Goal: Information Seeking & Learning: Learn about a topic

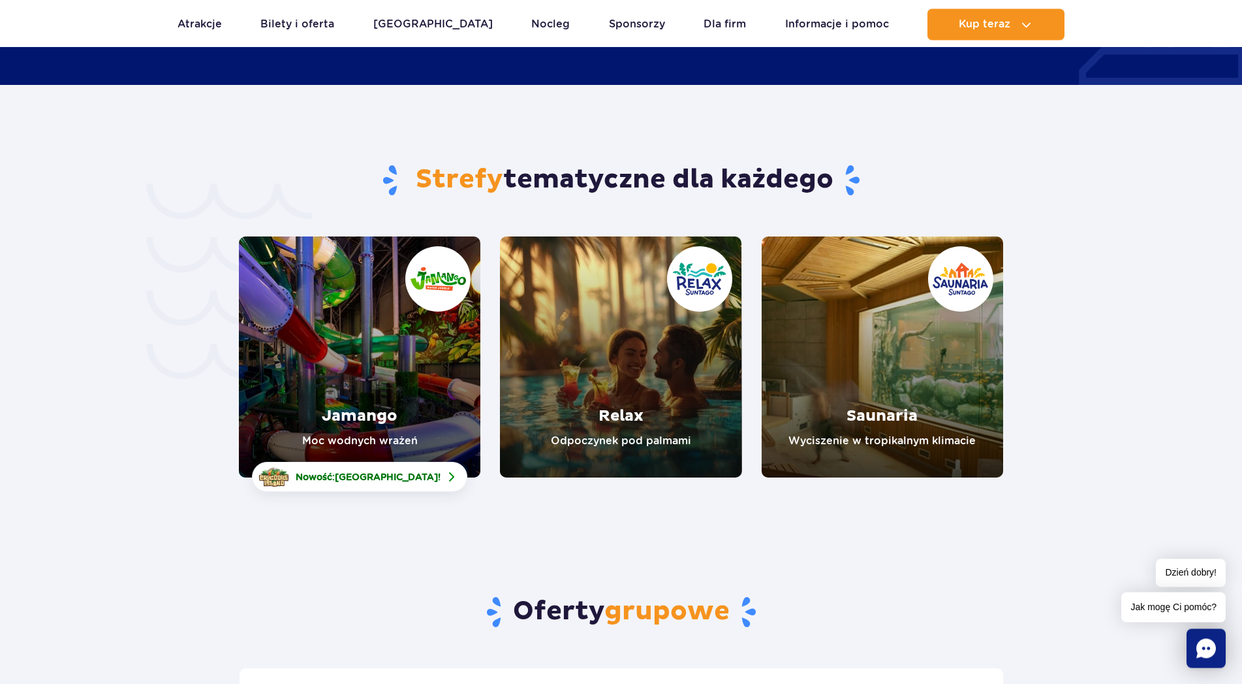
scroll to position [2664, 0]
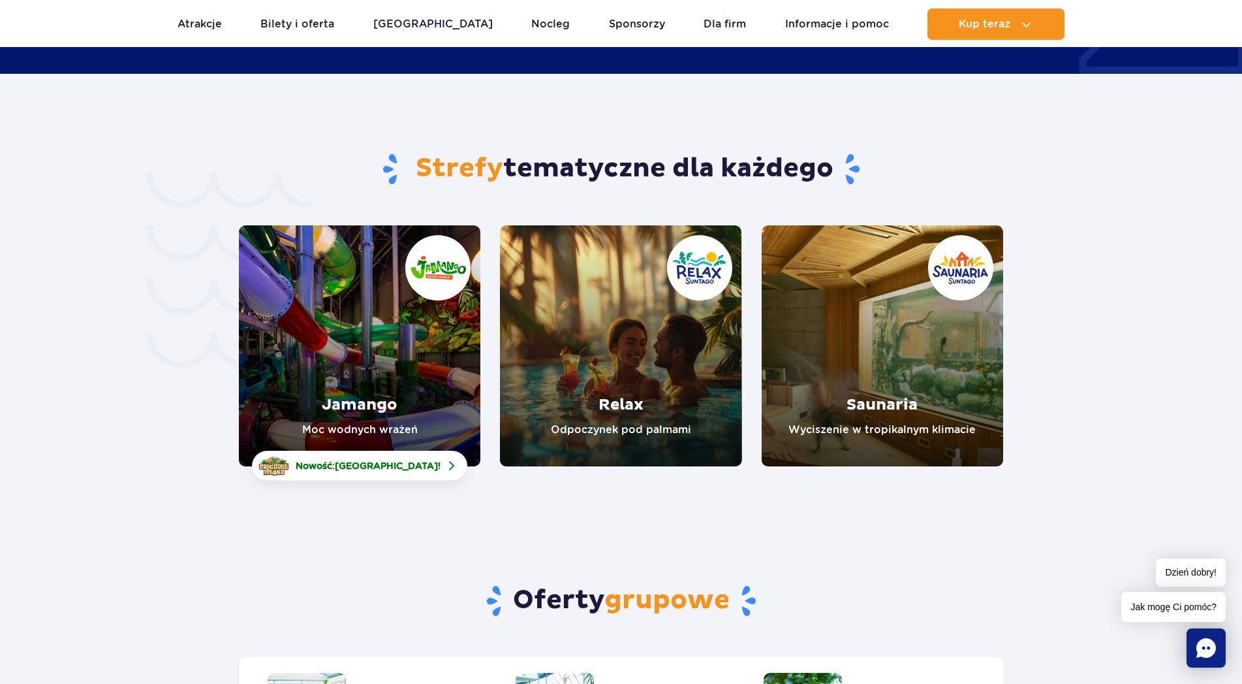
click at [406, 256] on link "Jamango" at bounding box center [360, 345] width 242 height 241
click at [392, 389] on link "Jamango" at bounding box center [360, 345] width 242 height 241
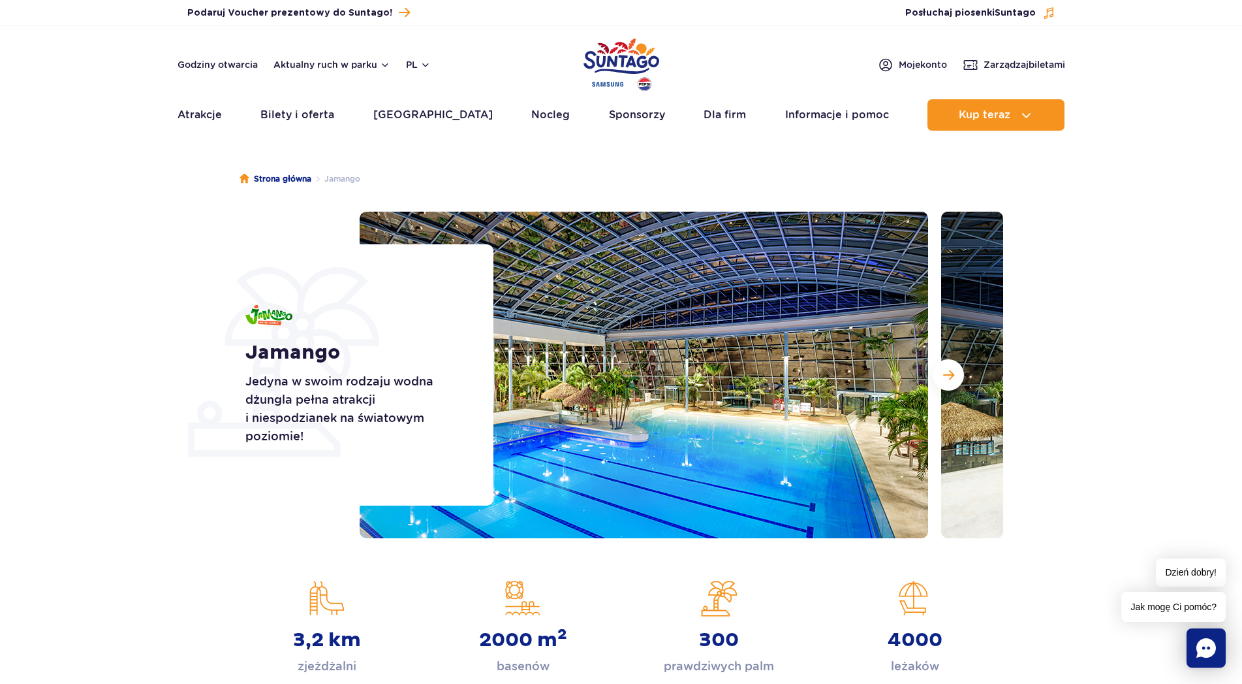
click at [1141, 181] on div "Strona główna Jamango Jamango Jedyna w swoim rodzaju wodna dżungla pełna atrakc…" at bounding box center [621, 449] width 1242 height 607
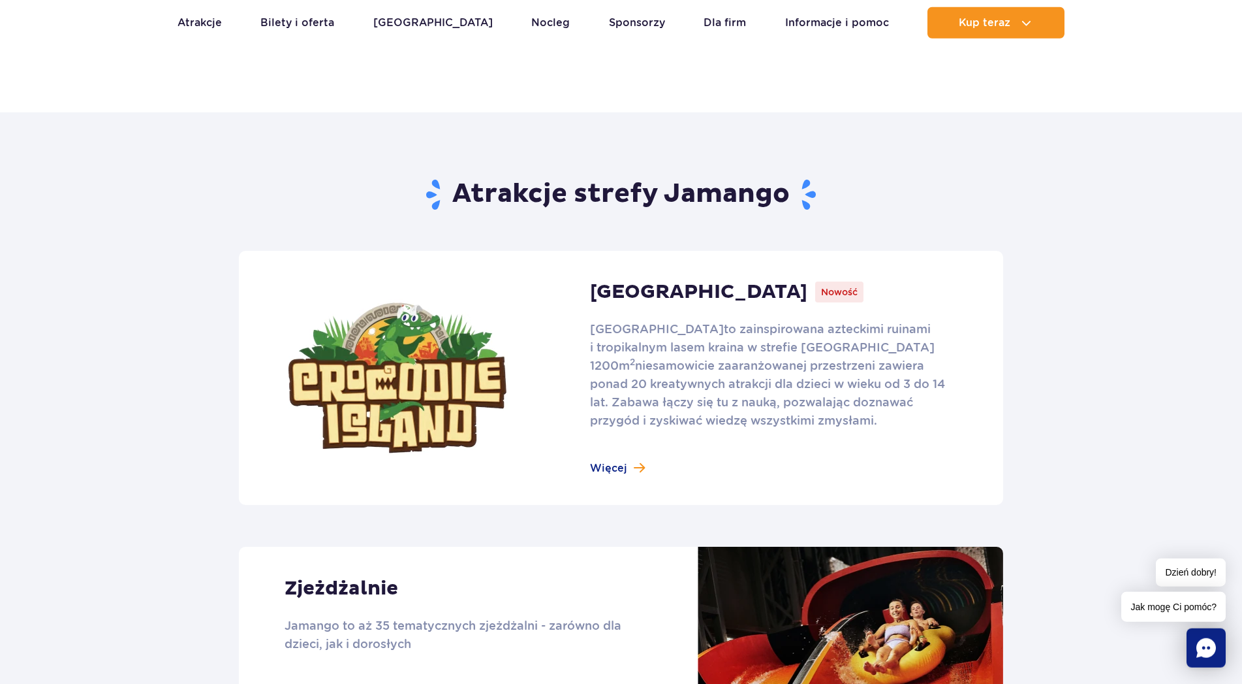
scroll to position [732, 0]
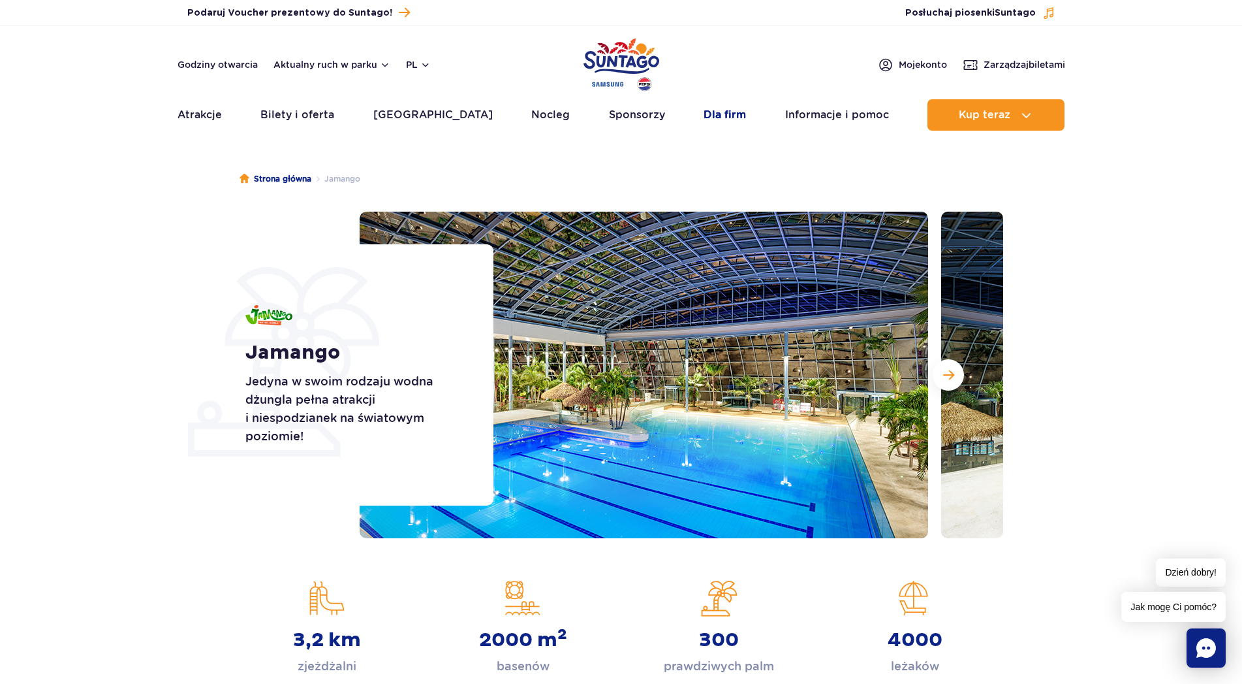
click at [706, 116] on link "Dla firm" at bounding box center [725, 114] width 42 height 31
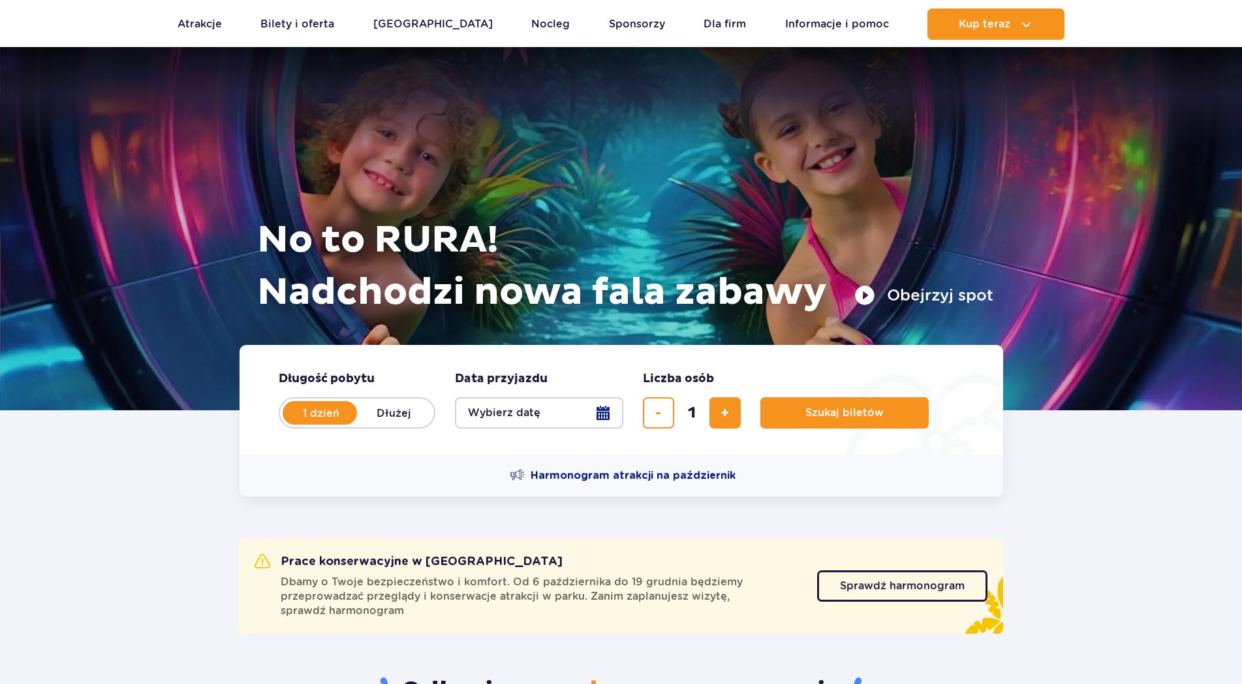
scroll to position [2703, 0]
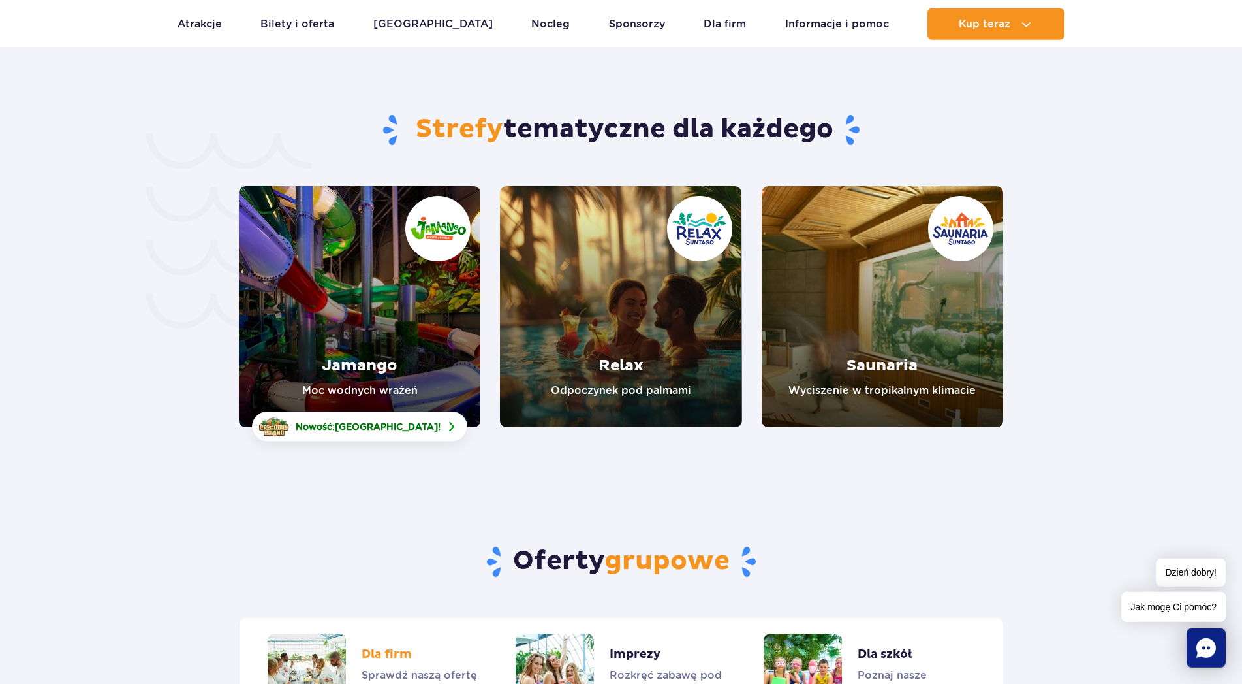
click at [390, 633] on link "Dla firm" at bounding box center [373, 672] width 210 height 78
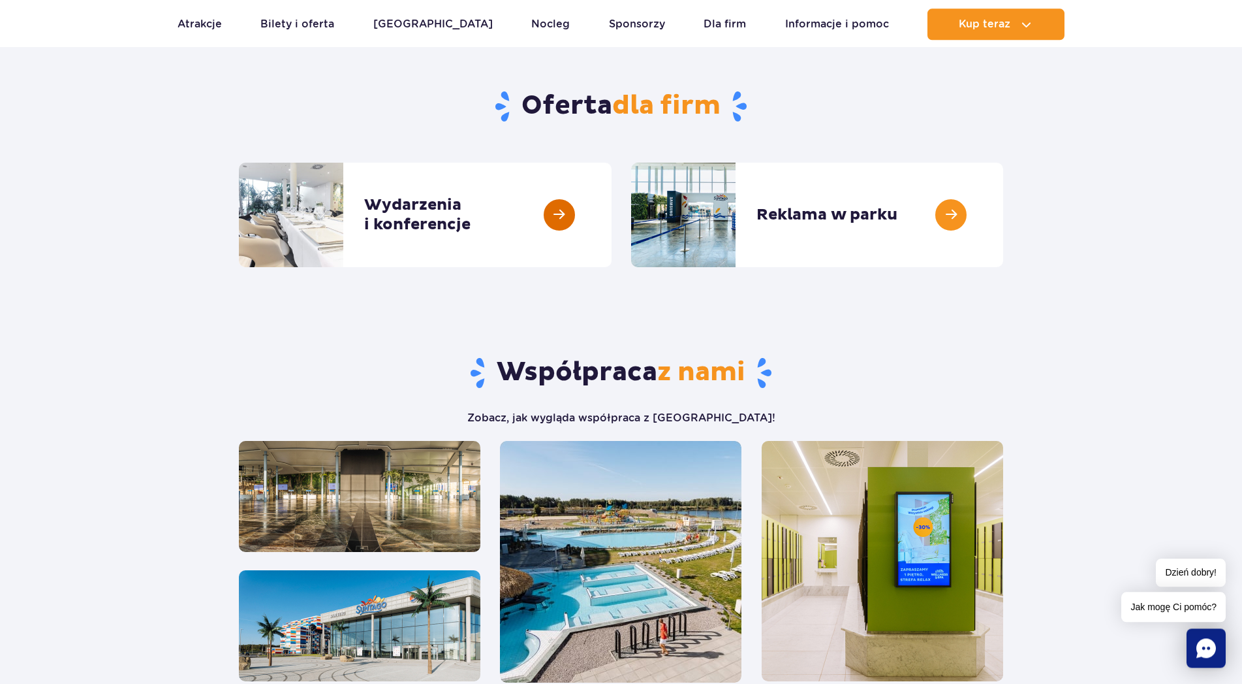
scroll to position [400, 0]
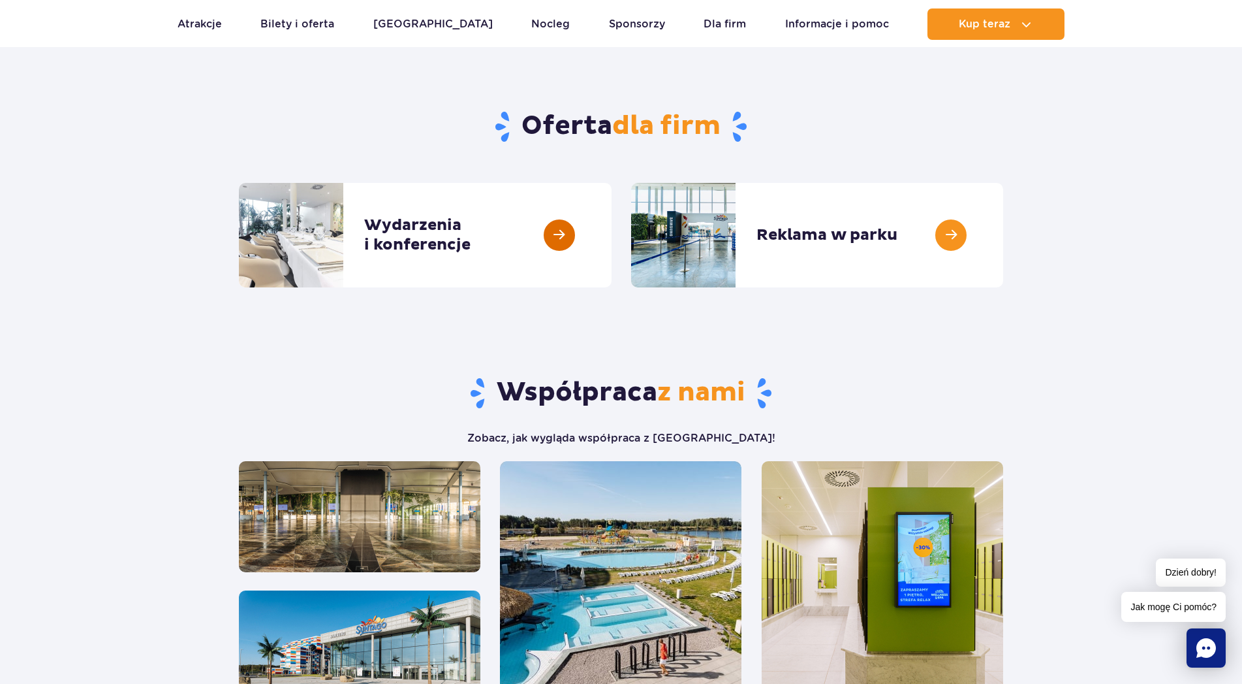
click at [612, 240] on link at bounding box center [612, 235] width 0 height 104
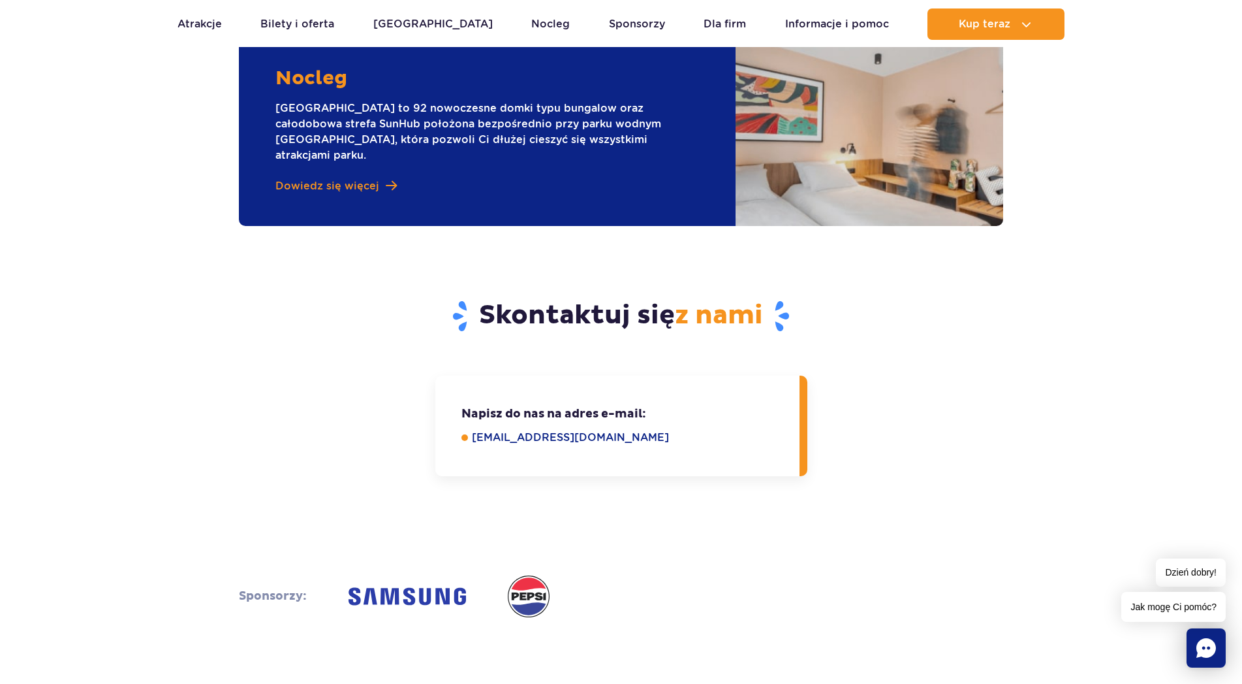
scroll to position [2264, 0]
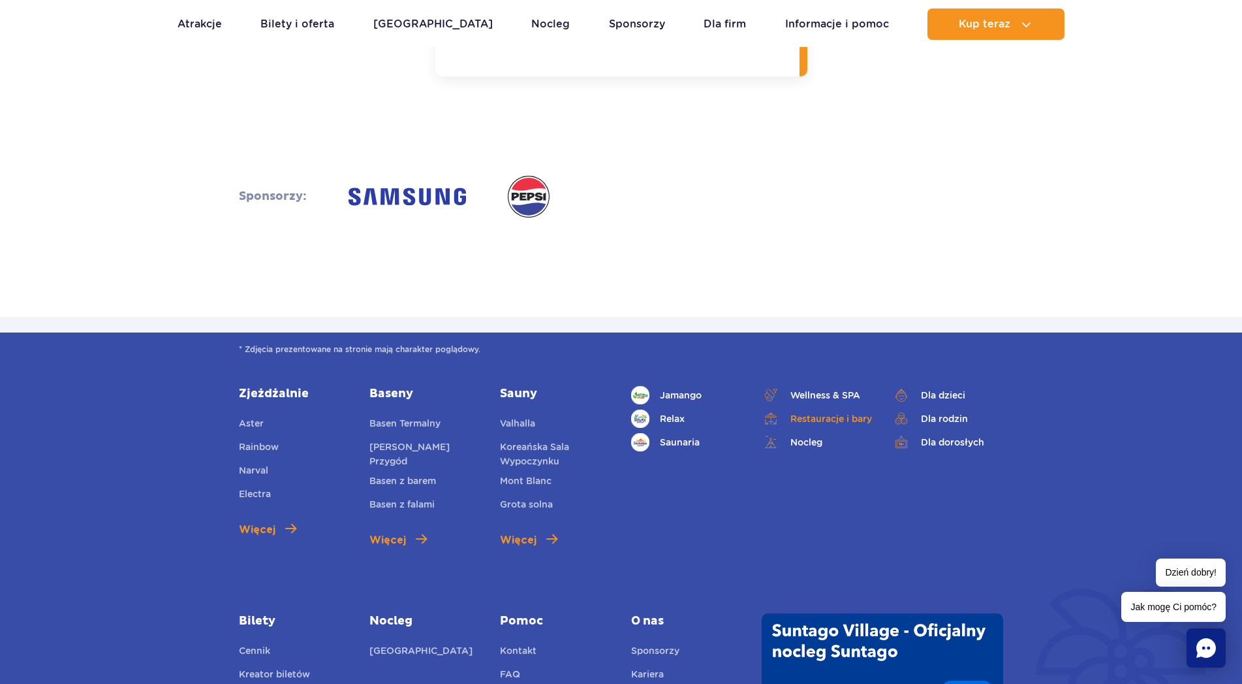
click at [813, 409] on link "Restauracje i bary" at bounding box center [817, 418] width 111 height 18
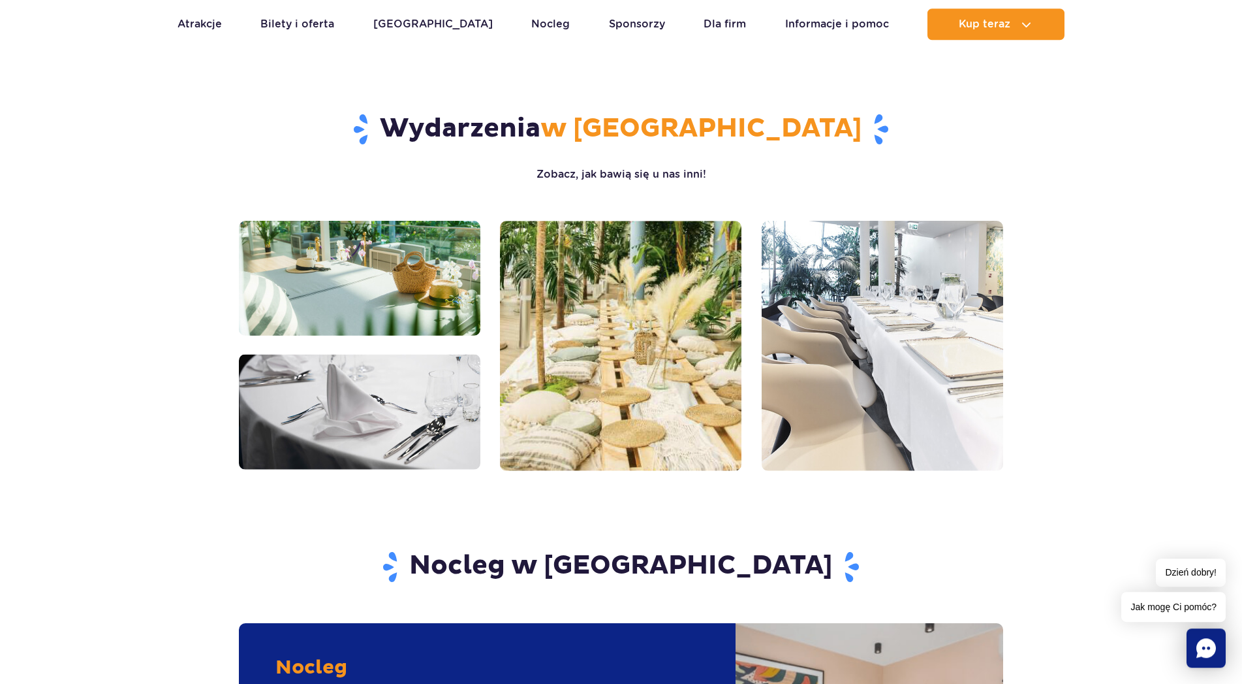
scroll to position [1332, 0]
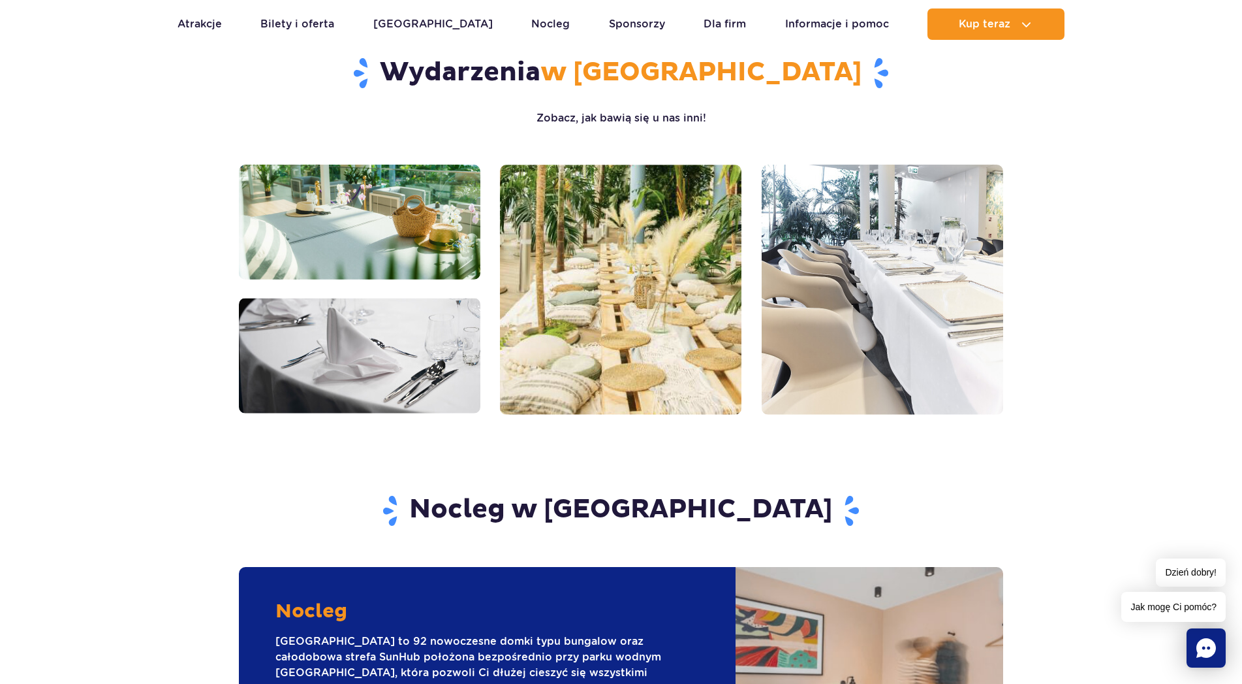
click at [678, 266] on img at bounding box center [621, 290] width 242 height 250
click at [386, 240] on img at bounding box center [360, 222] width 242 height 115
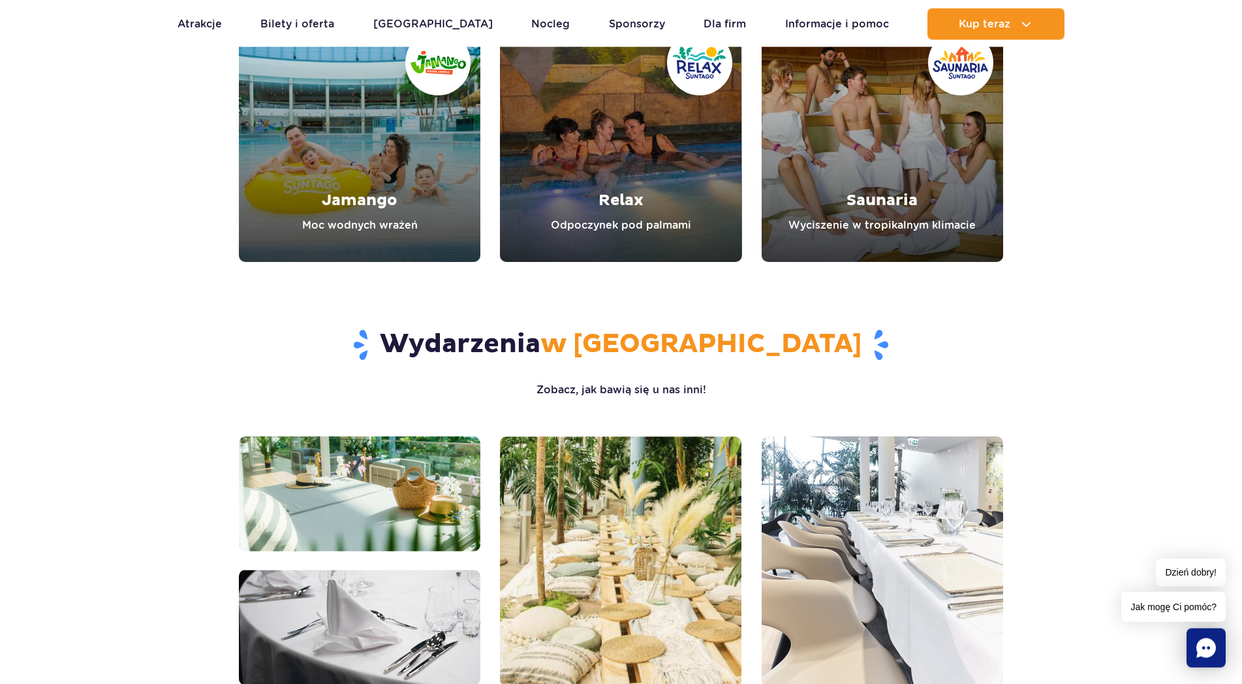
scroll to position [999, 0]
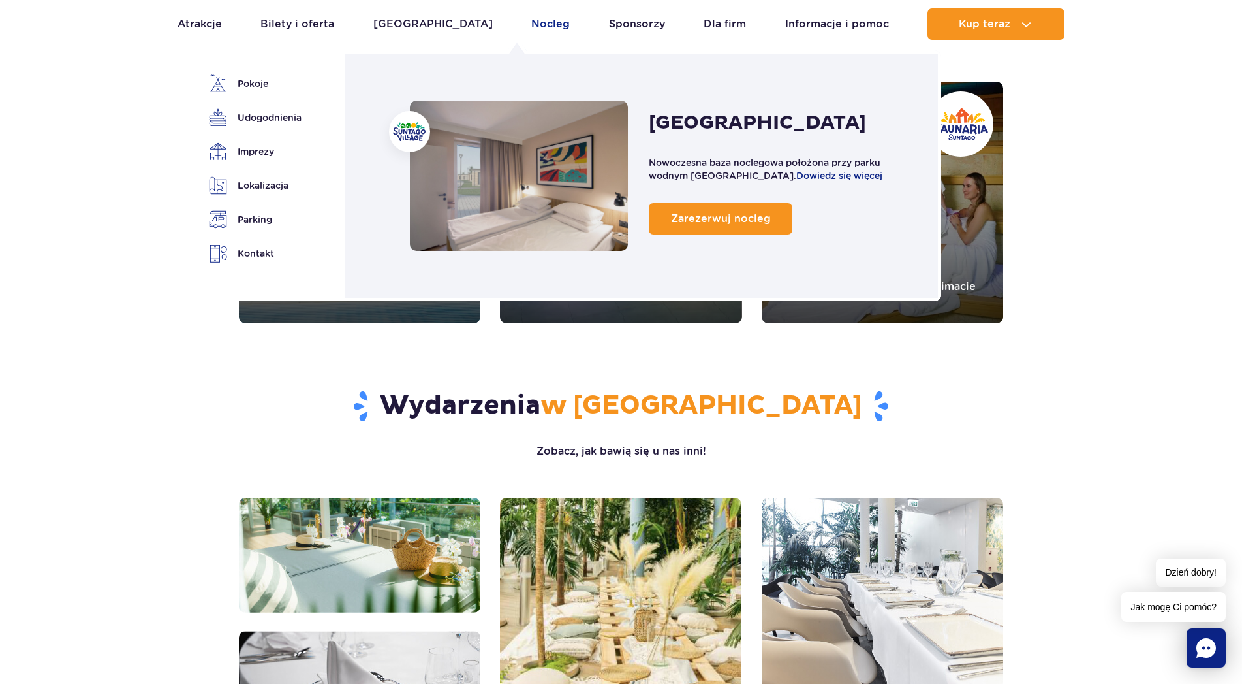
click at [531, 23] on link "Nocleg" at bounding box center [550, 23] width 39 height 31
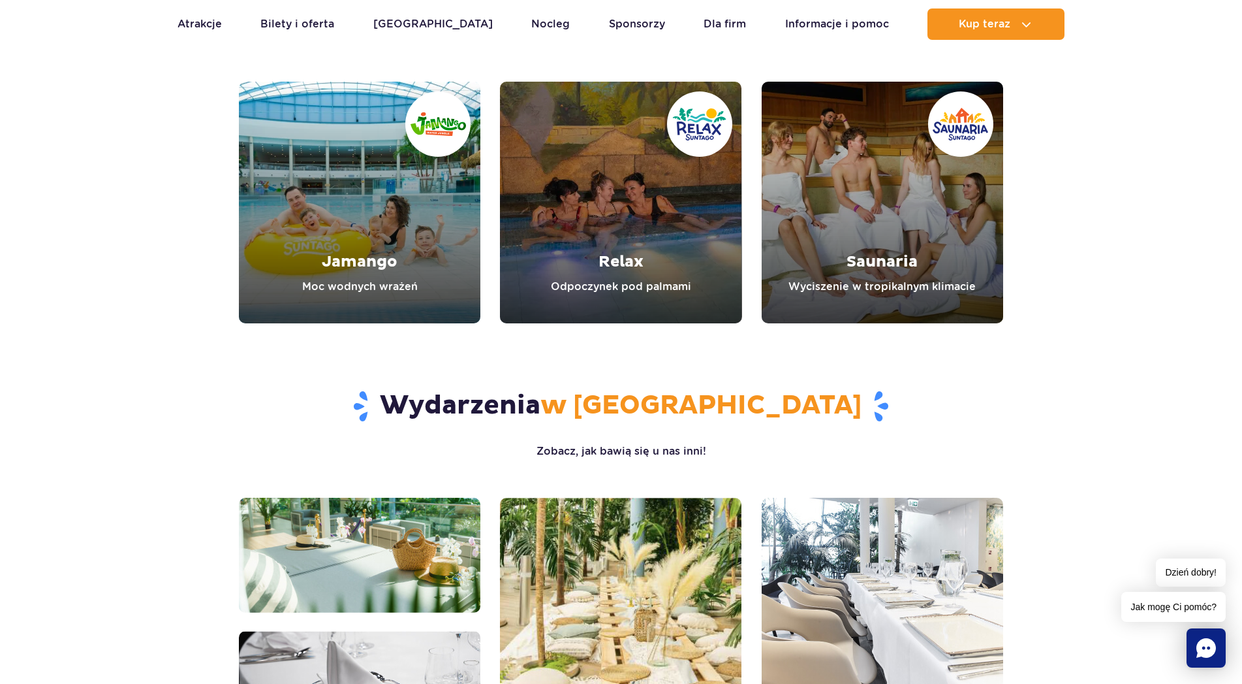
click at [473, 389] on h2 "Wydarzenia w Suntago" at bounding box center [621, 406] width 764 height 34
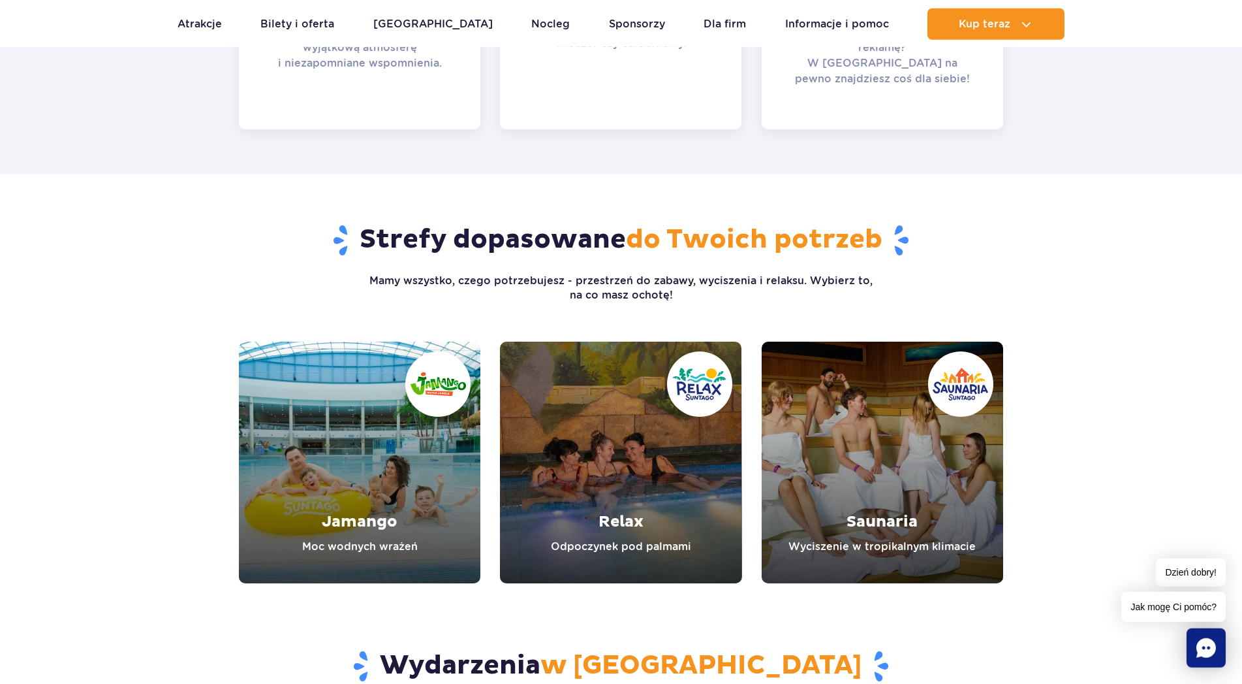
scroll to position [732, 0]
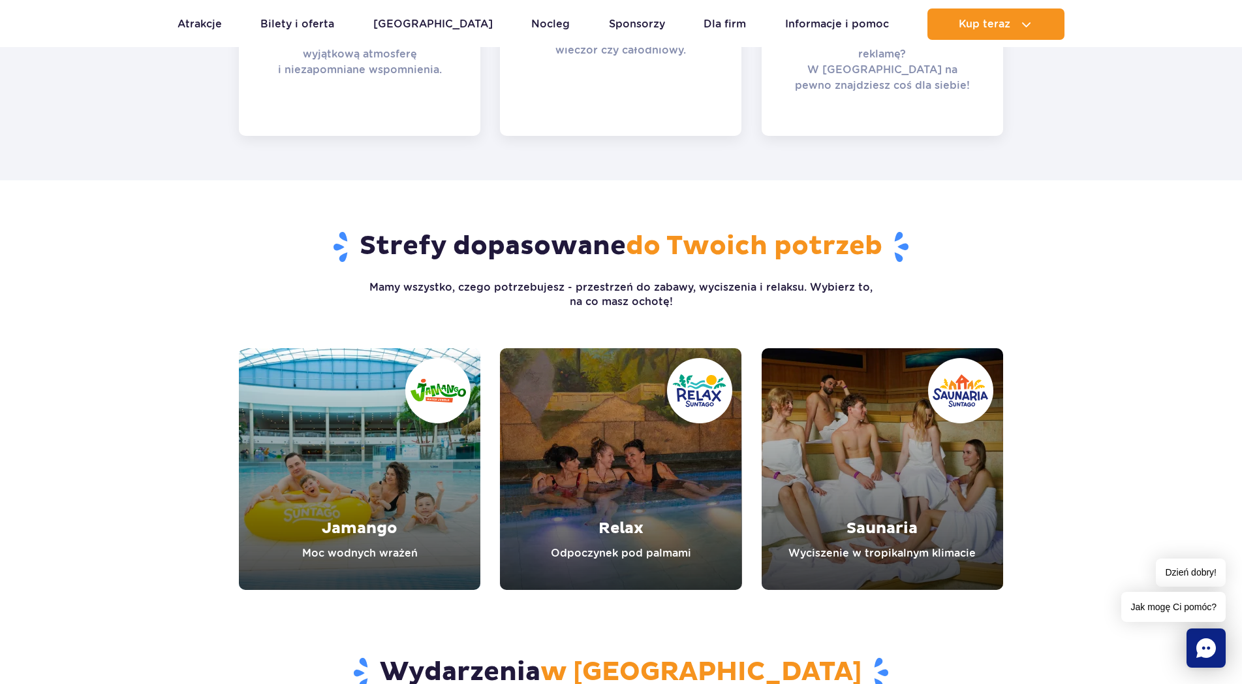
click at [894, 462] on link "Saunaria" at bounding box center [883, 469] width 242 height 242
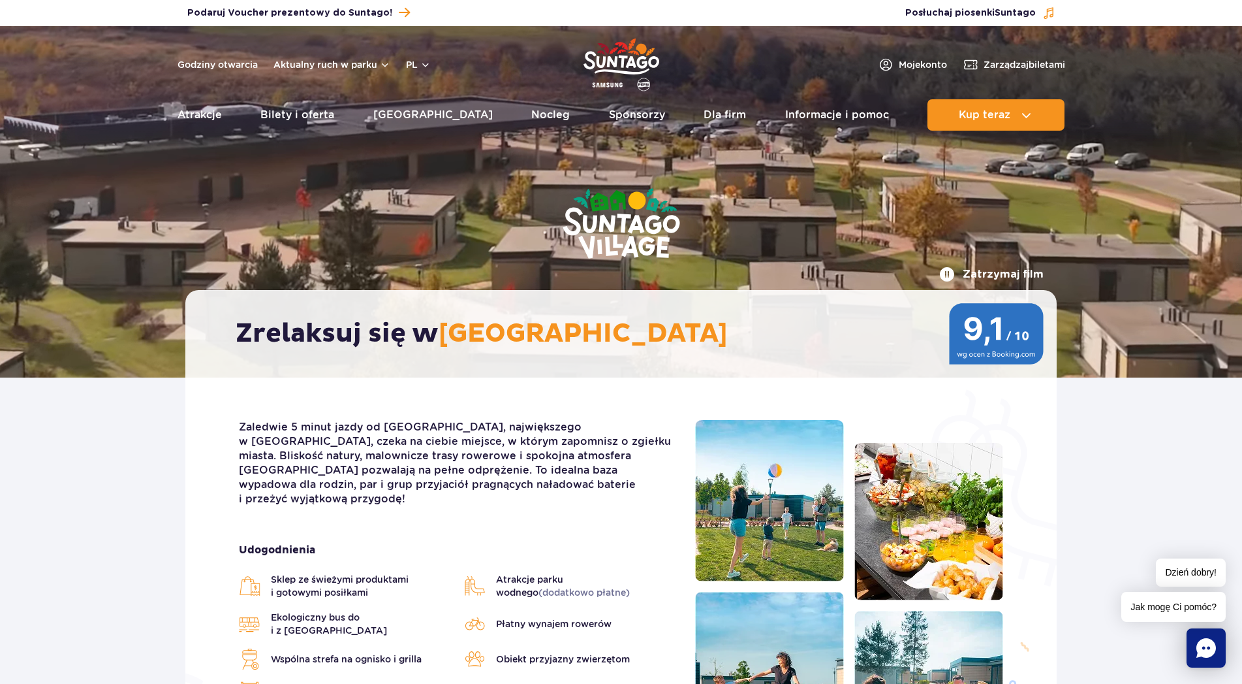
click at [303, 573] on span "Sklep ze świeżymi produktami i gotowymi posiłkami" at bounding box center [361, 586] width 180 height 26
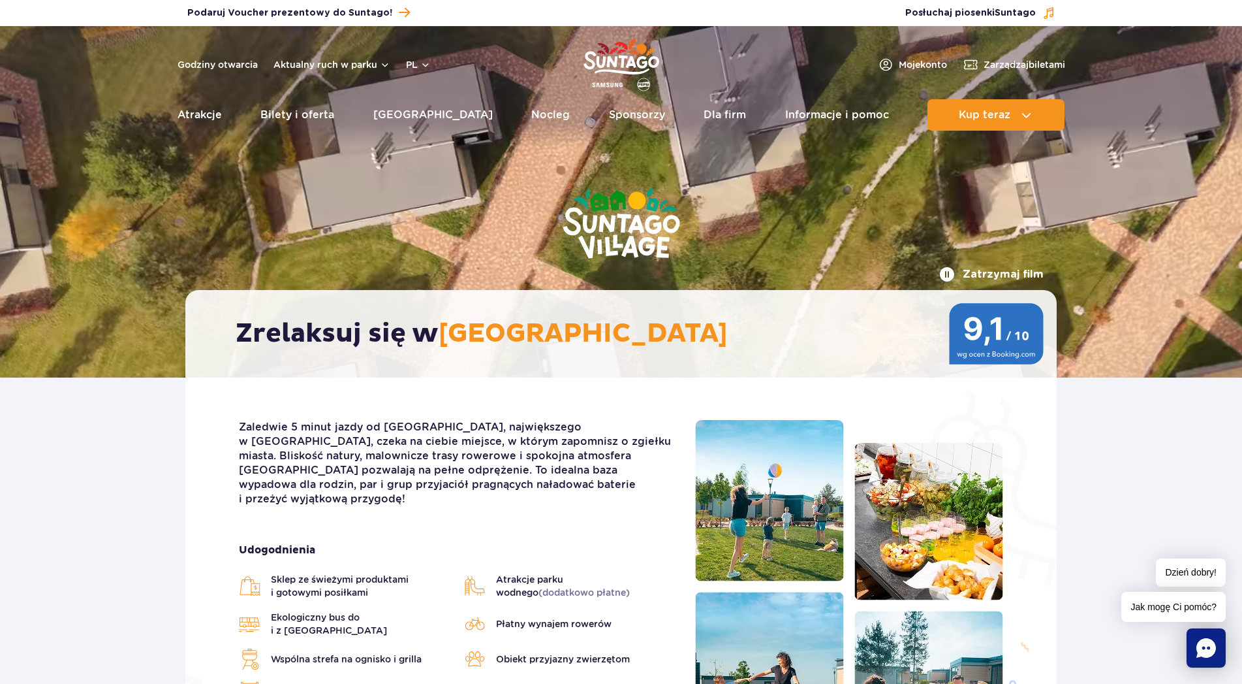
click at [245, 575] on img at bounding box center [250, 585] width 22 height 21
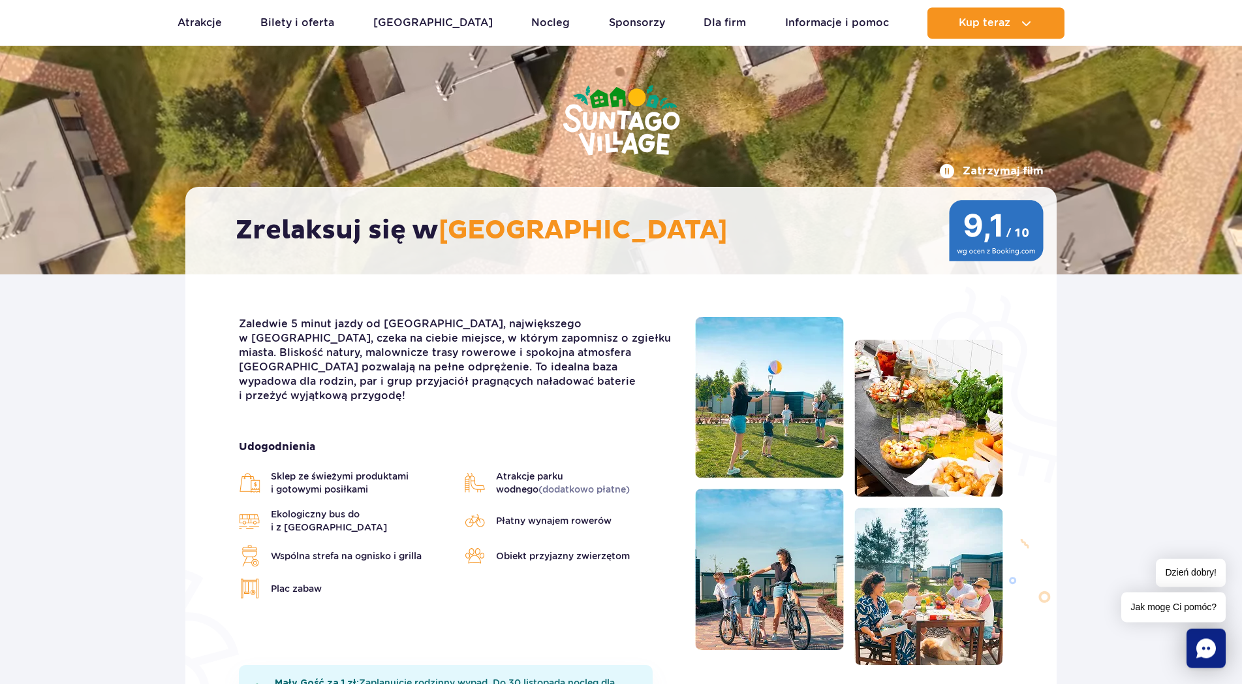
scroll to position [200, 0]
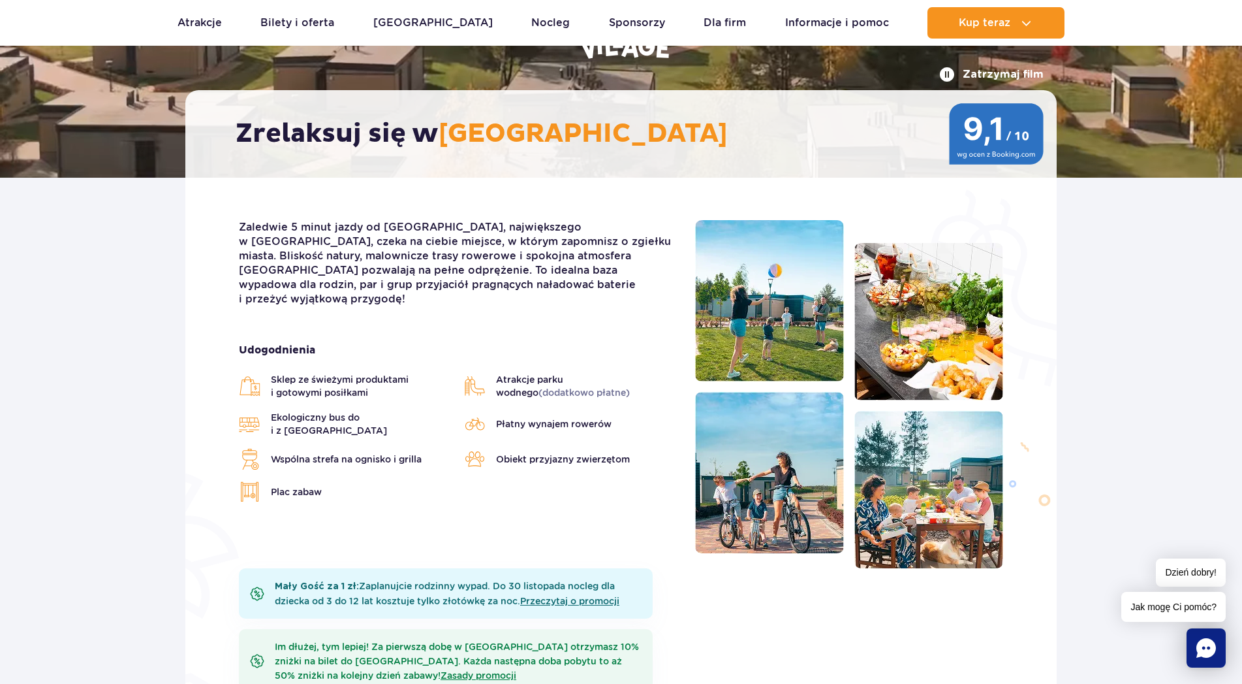
click at [288, 373] on span "Sklep ze świeżymi produktami i gotowymi posiłkami" at bounding box center [361, 386] width 180 height 26
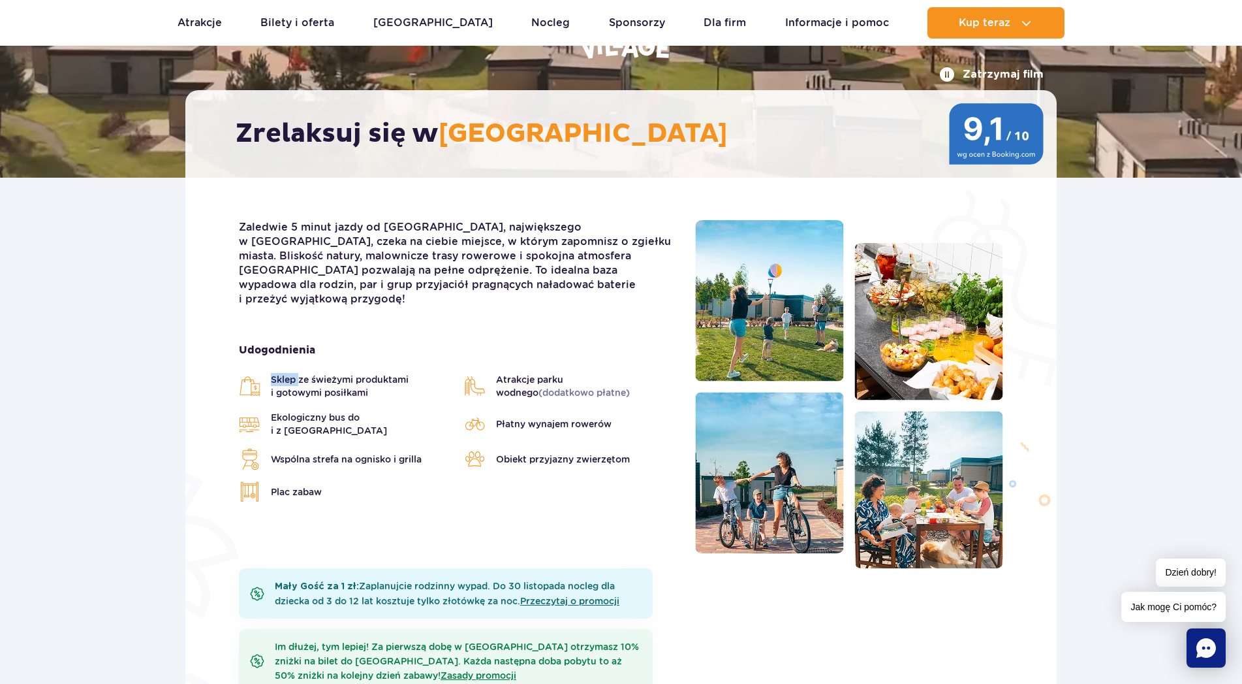
click at [288, 373] on span "Sklep ze świeżymi produktami i gotowymi posiłkami" at bounding box center [361, 386] width 180 height 26
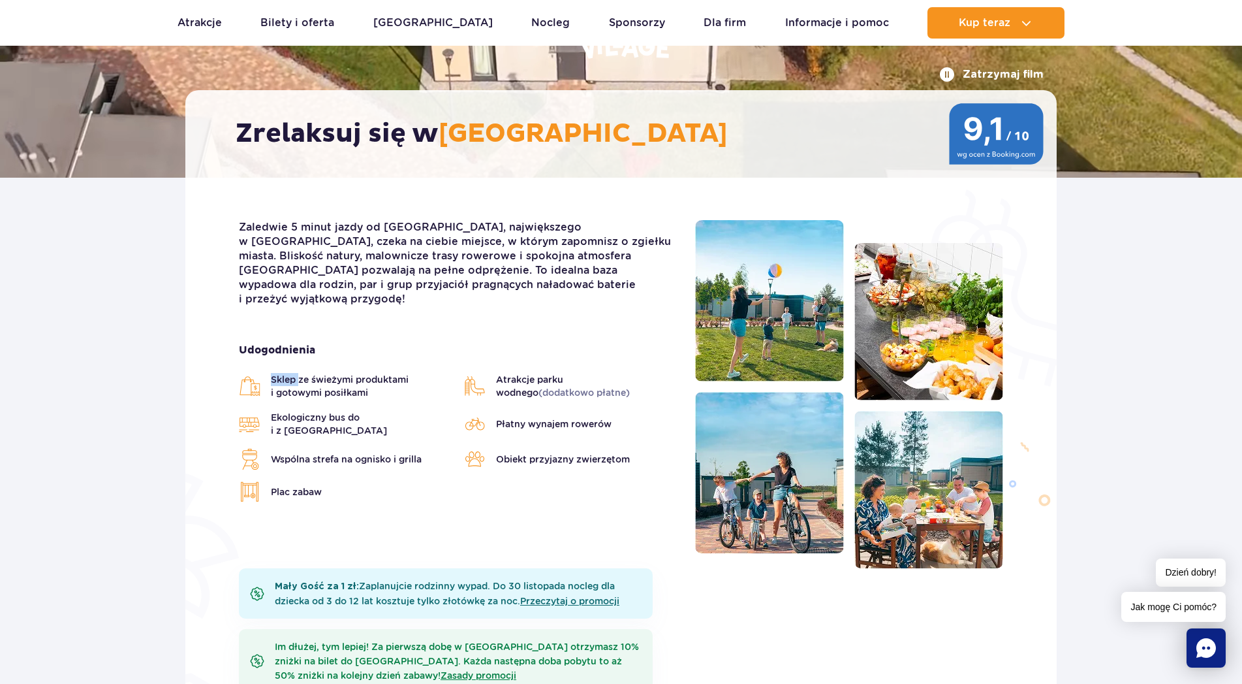
click at [253, 375] on img at bounding box center [250, 385] width 22 height 21
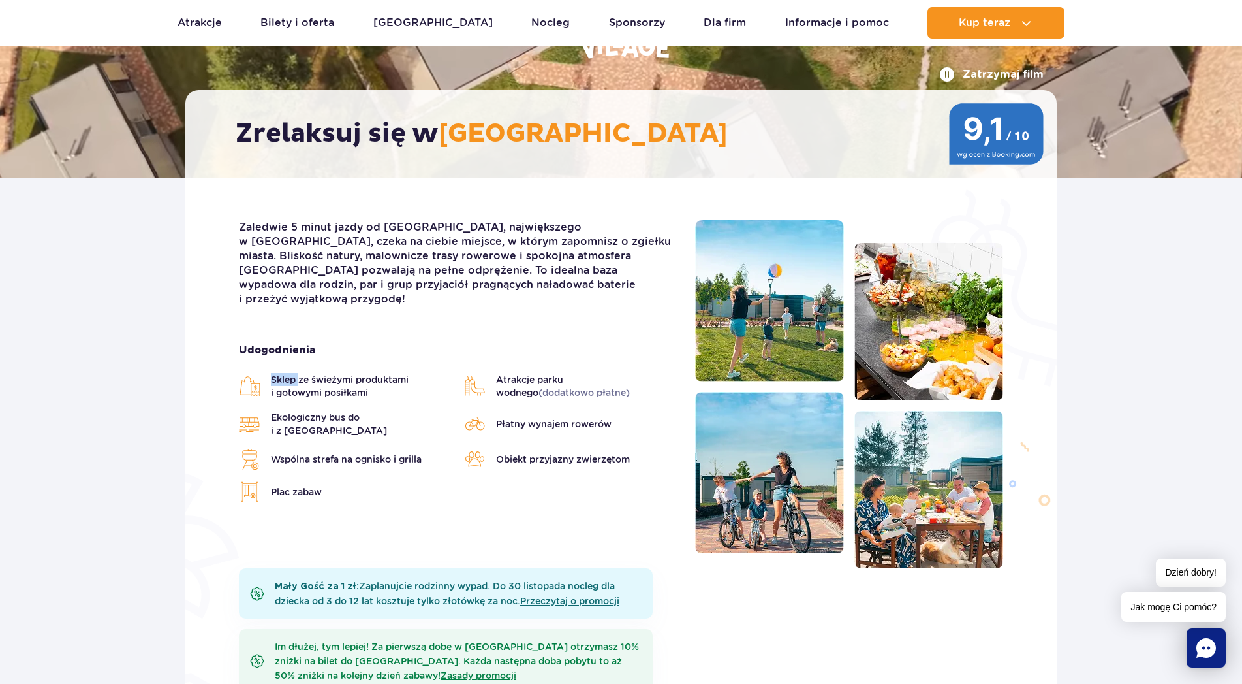
click at [253, 375] on img at bounding box center [250, 385] width 22 height 21
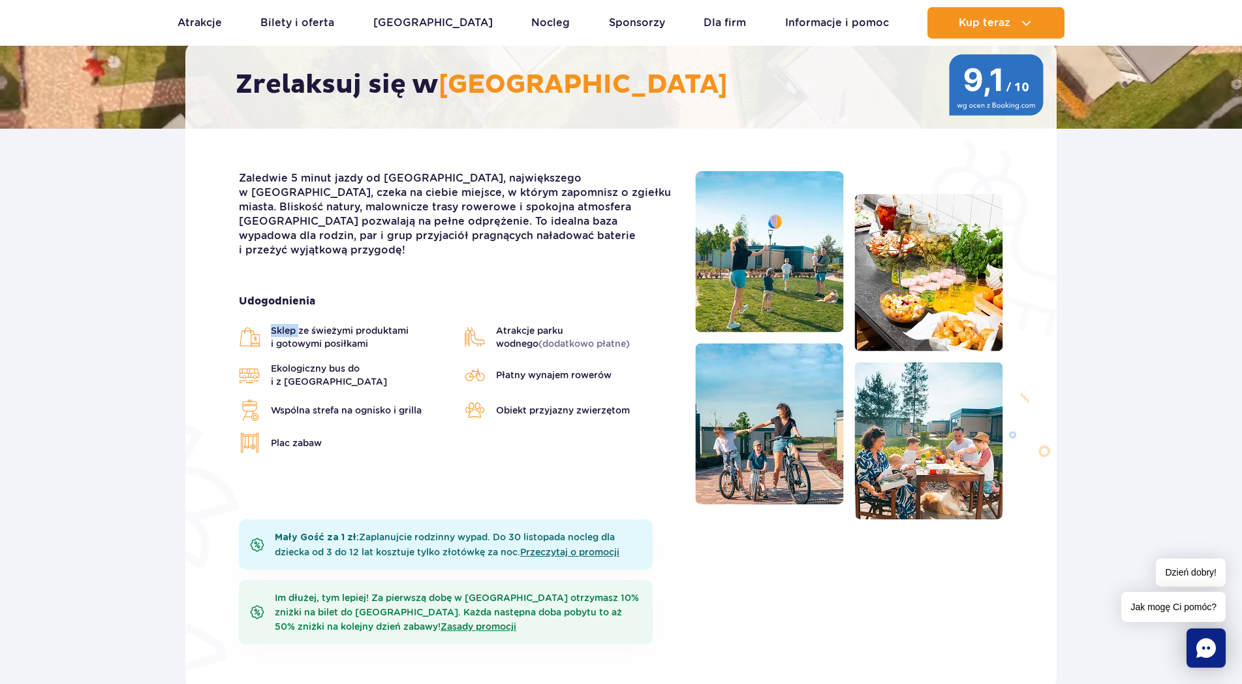
scroll to position [133, 0]
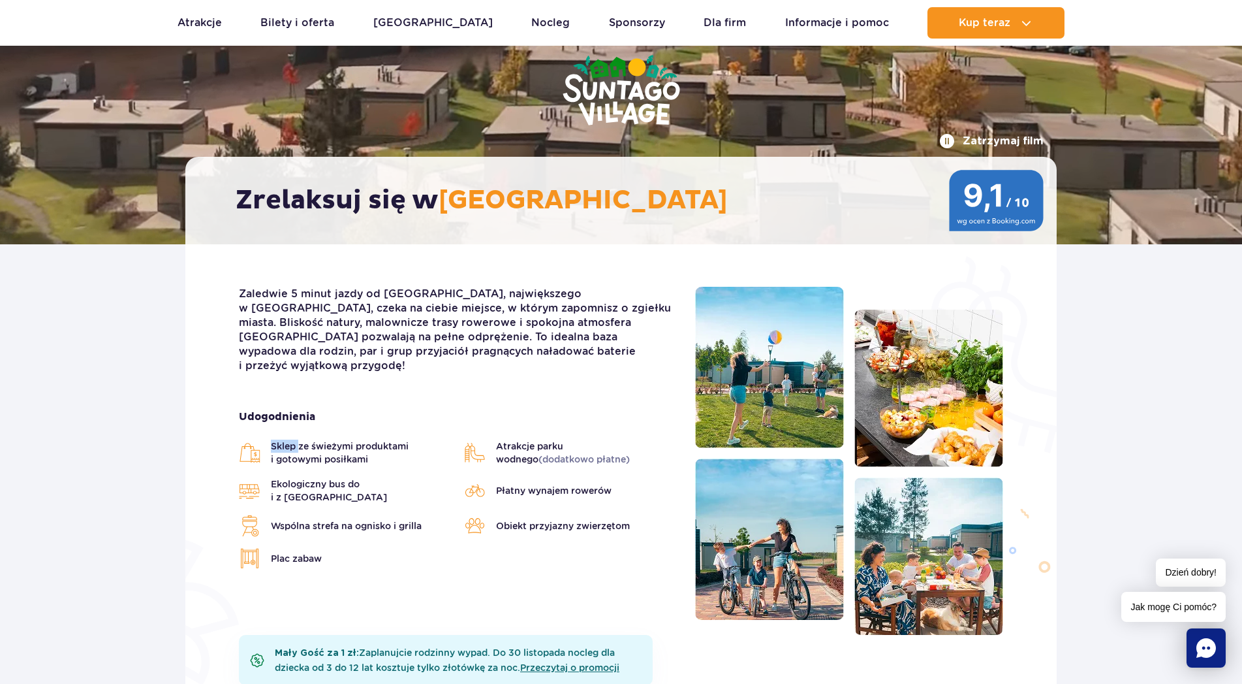
click at [944, 138] on button "Zatrzymaj film" at bounding box center [991, 141] width 104 height 16
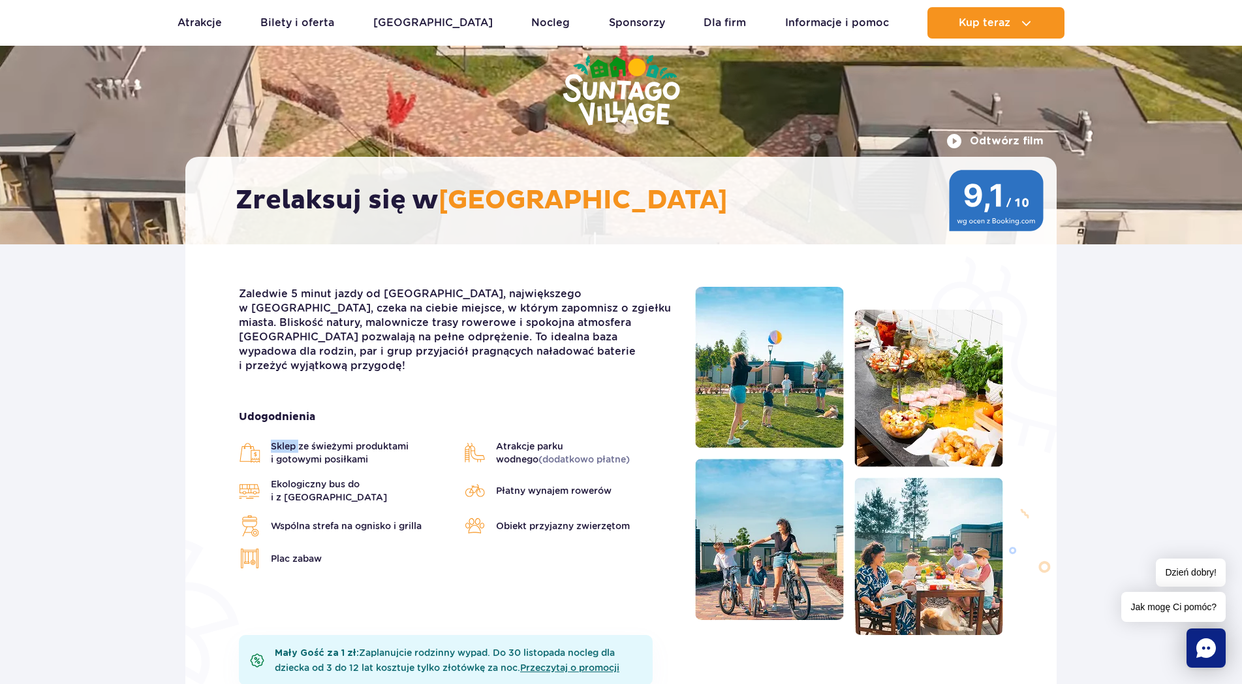
click at [958, 142] on button "Odtwórz film" at bounding box center [995, 141] width 97 height 16
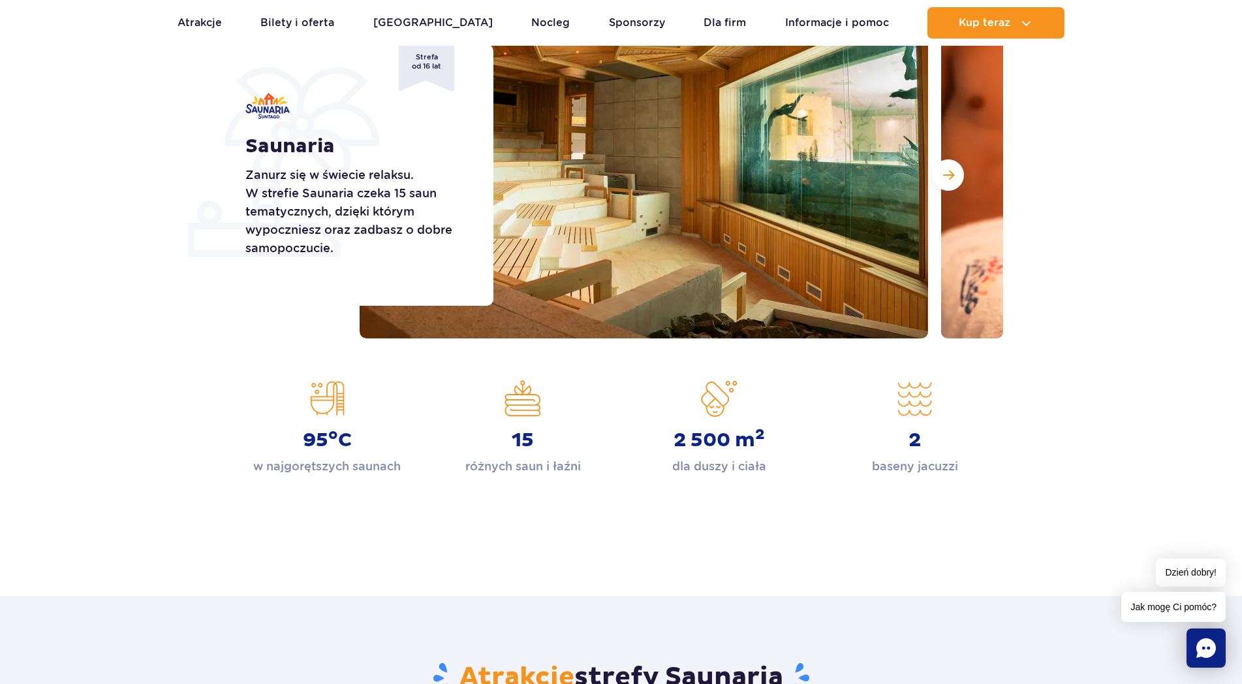
scroll to position [666, 0]
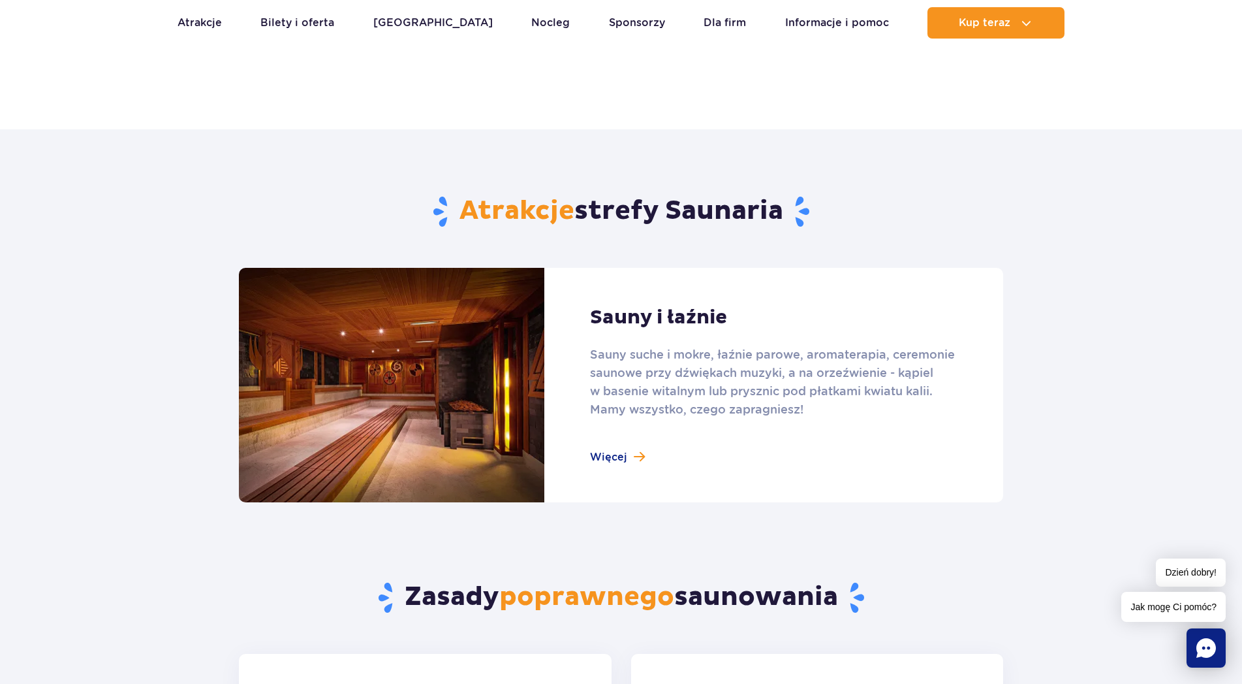
click at [614, 456] on link at bounding box center [621, 385] width 764 height 234
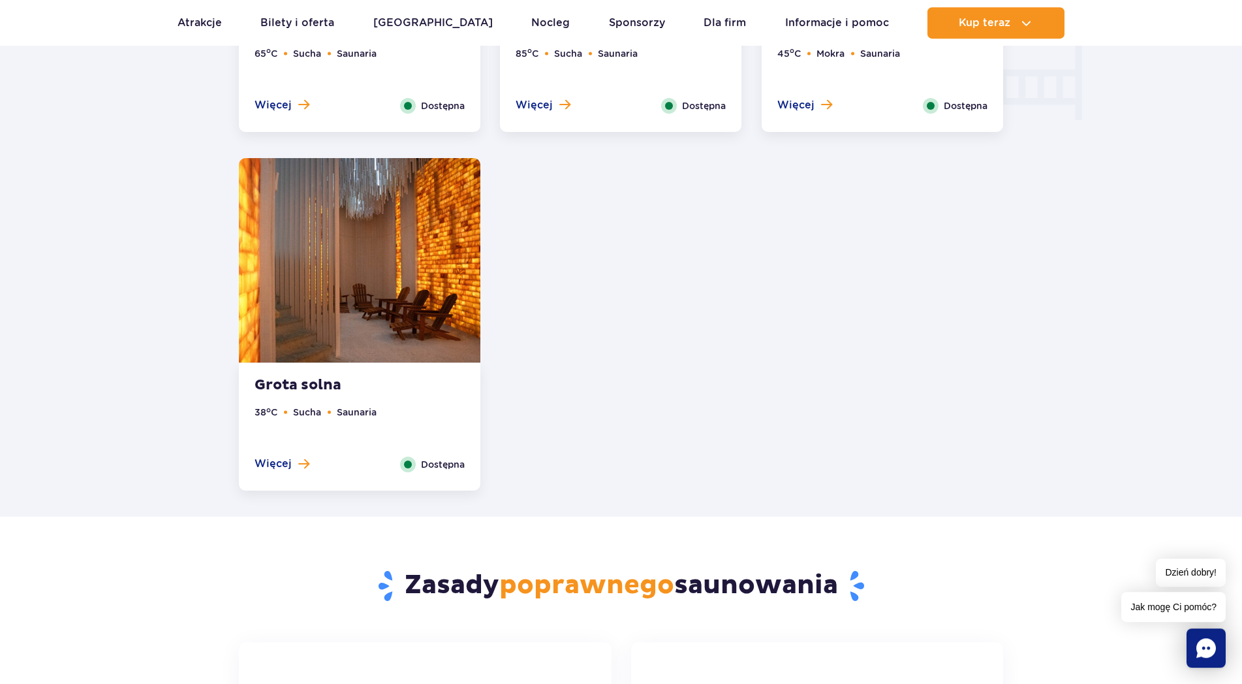
scroll to position [1731, 0]
